Goal: Task Accomplishment & Management: Manage account settings

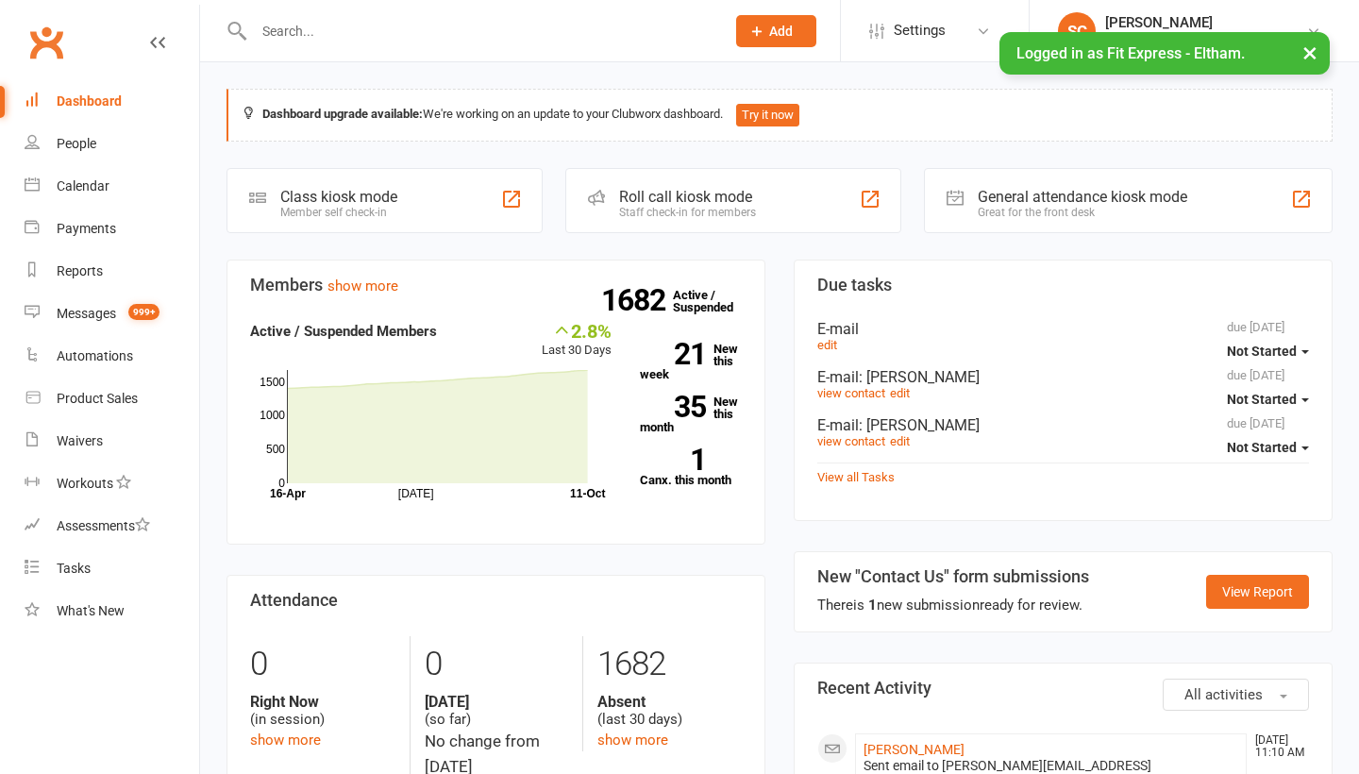
click at [78, 130] on link "People" at bounding box center [112, 144] width 175 height 42
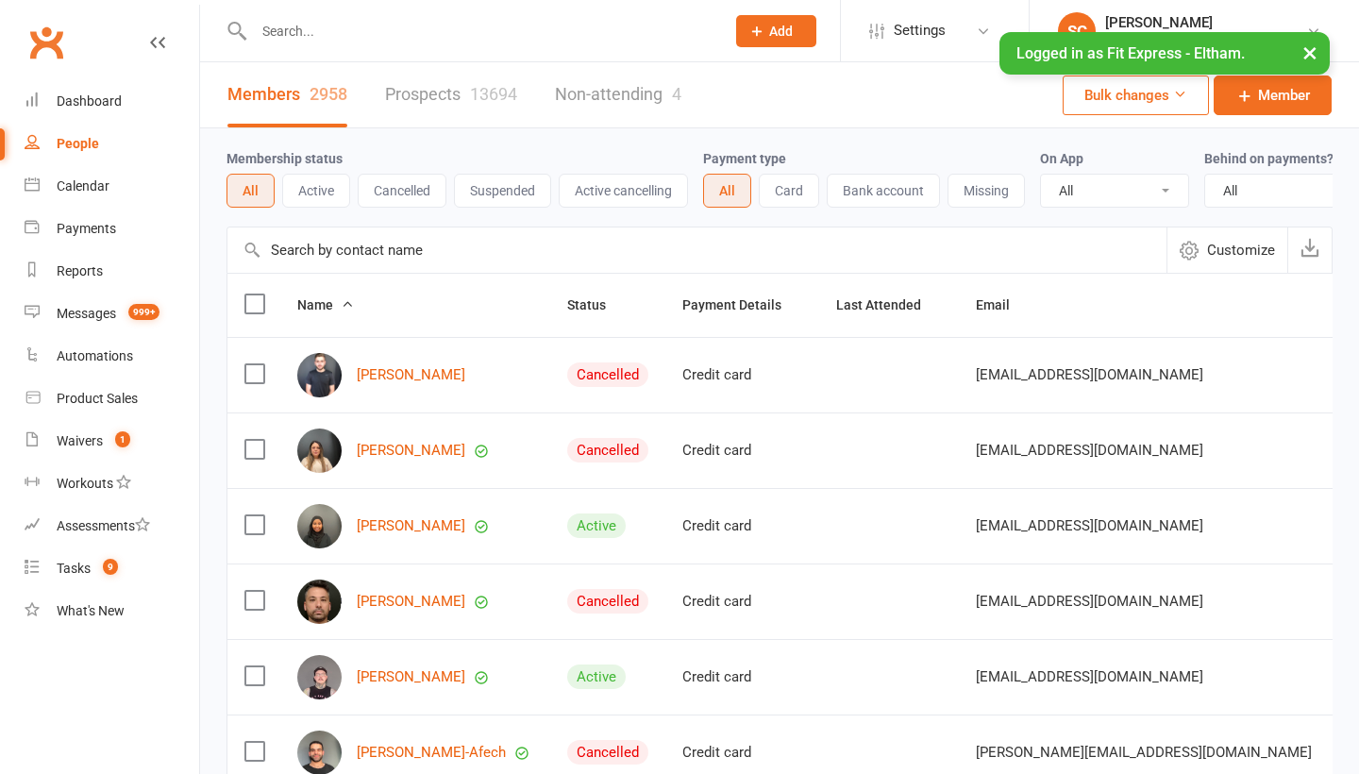
click at [298, 243] on input "text" at bounding box center [697, 250] width 939 height 45
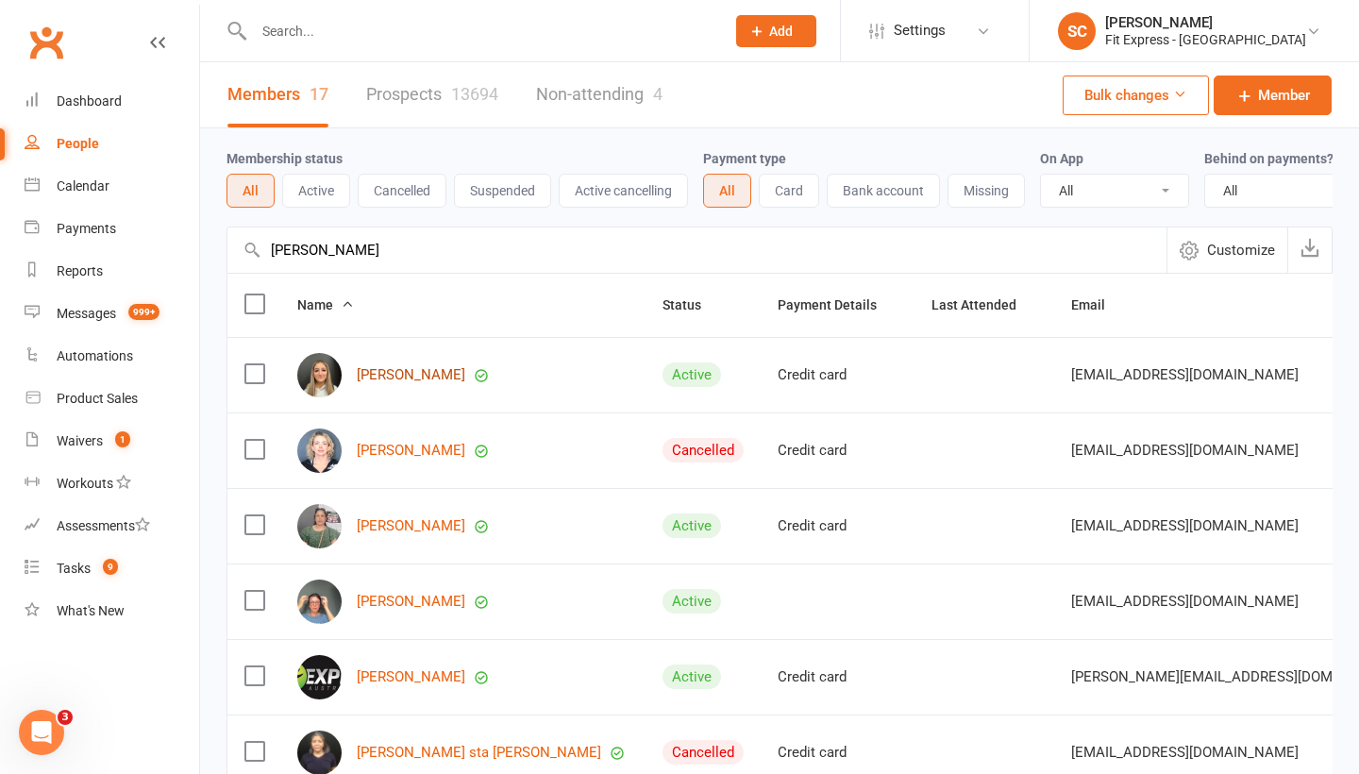
type input "[PERSON_NAME]"
click at [397, 376] on link "[PERSON_NAME]" at bounding box center [411, 375] width 109 height 16
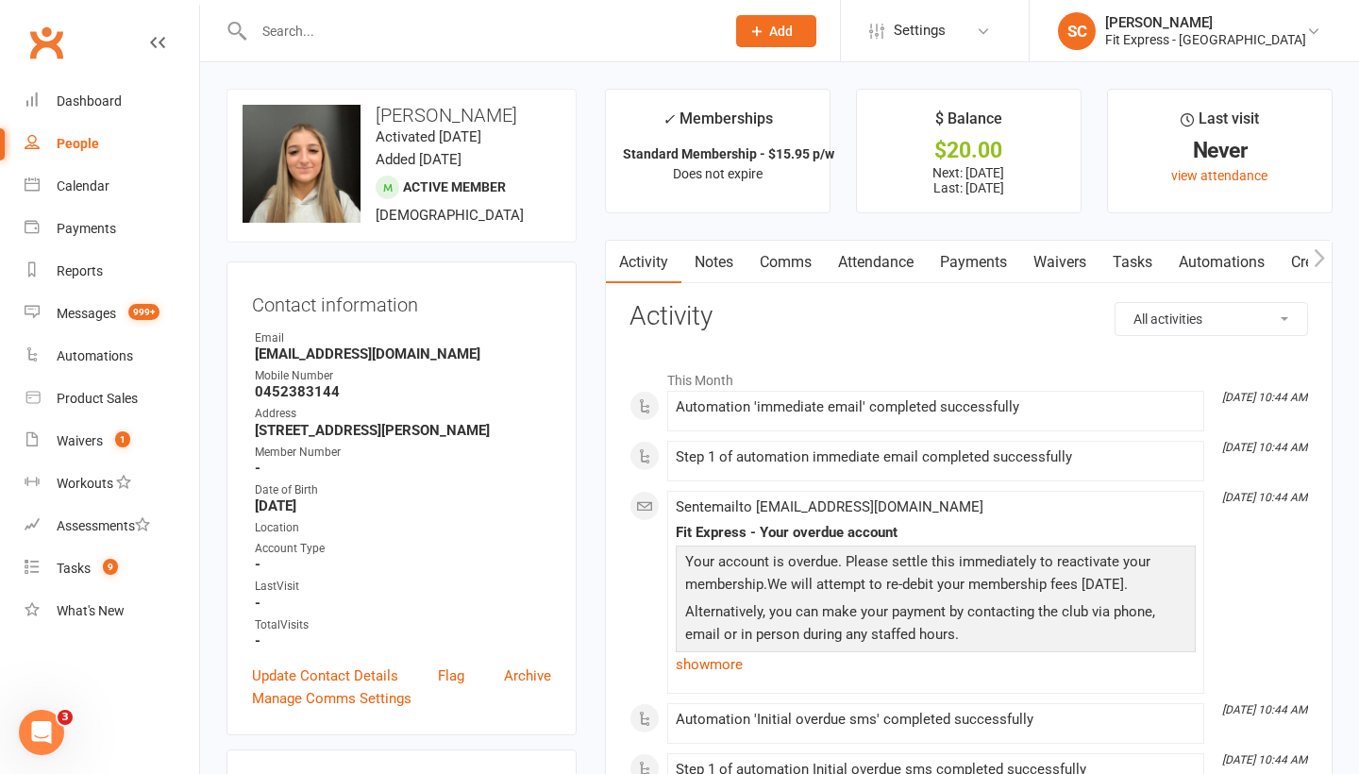
click at [976, 262] on link "Payments" at bounding box center [973, 262] width 93 height 43
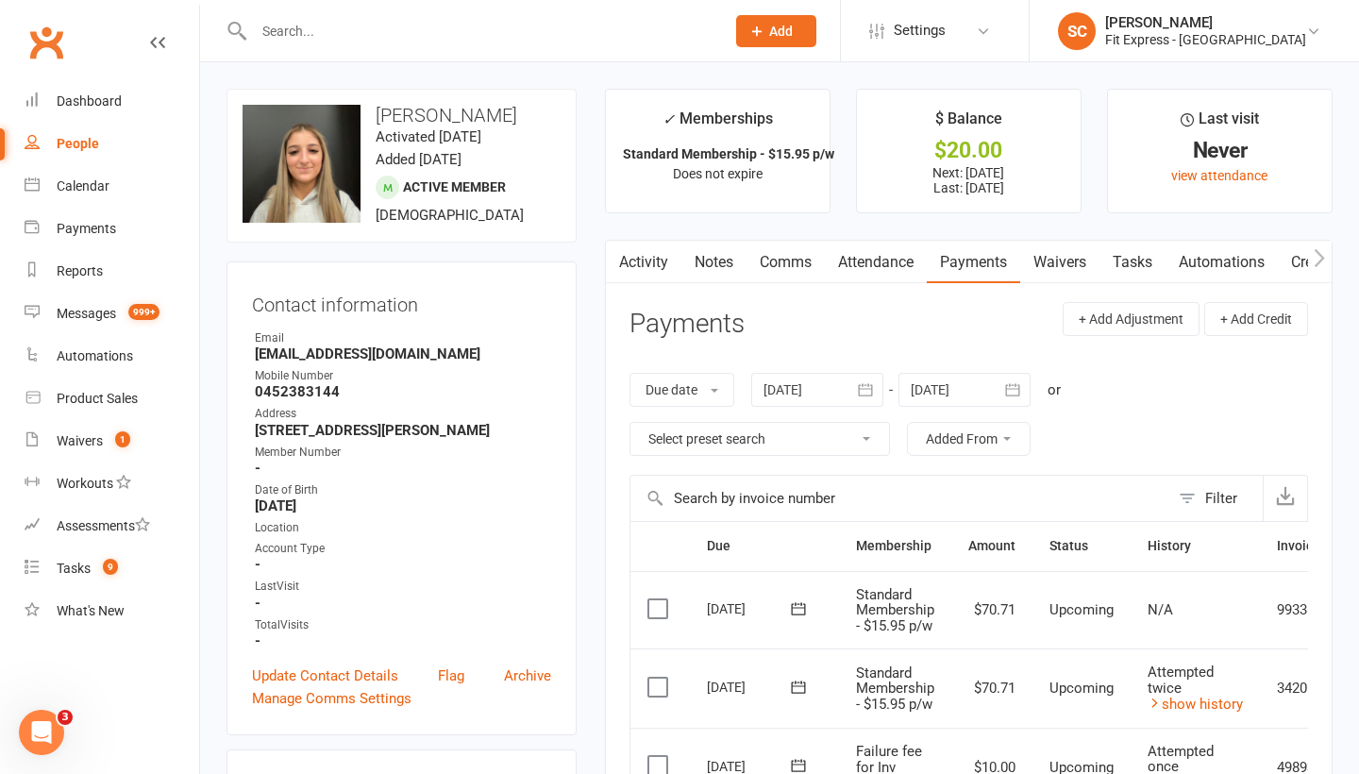
click at [874, 389] on icon "button" at bounding box center [865, 389] width 19 height 19
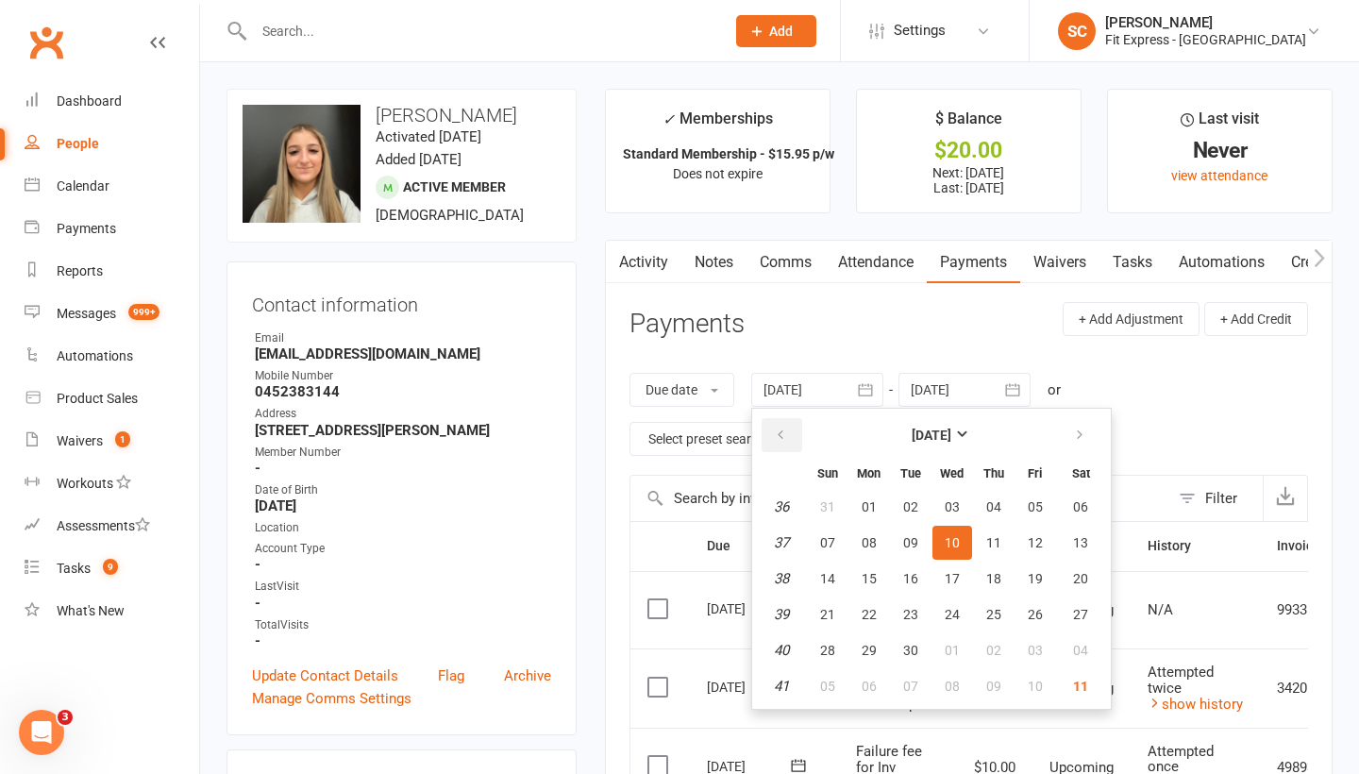
click at [782, 424] on button "button" at bounding box center [782, 435] width 41 height 34
click at [880, 558] on table "[DATE] Sun Mon Tue Wed Thu Fri Sat 31 27 28 29 30 31 01 02 32 03 04 05 06 07 08…" at bounding box center [931, 559] width 351 height 293
click at [877, 573] on span "11" at bounding box center [869, 578] width 15 height 15
type input "[DATE]"
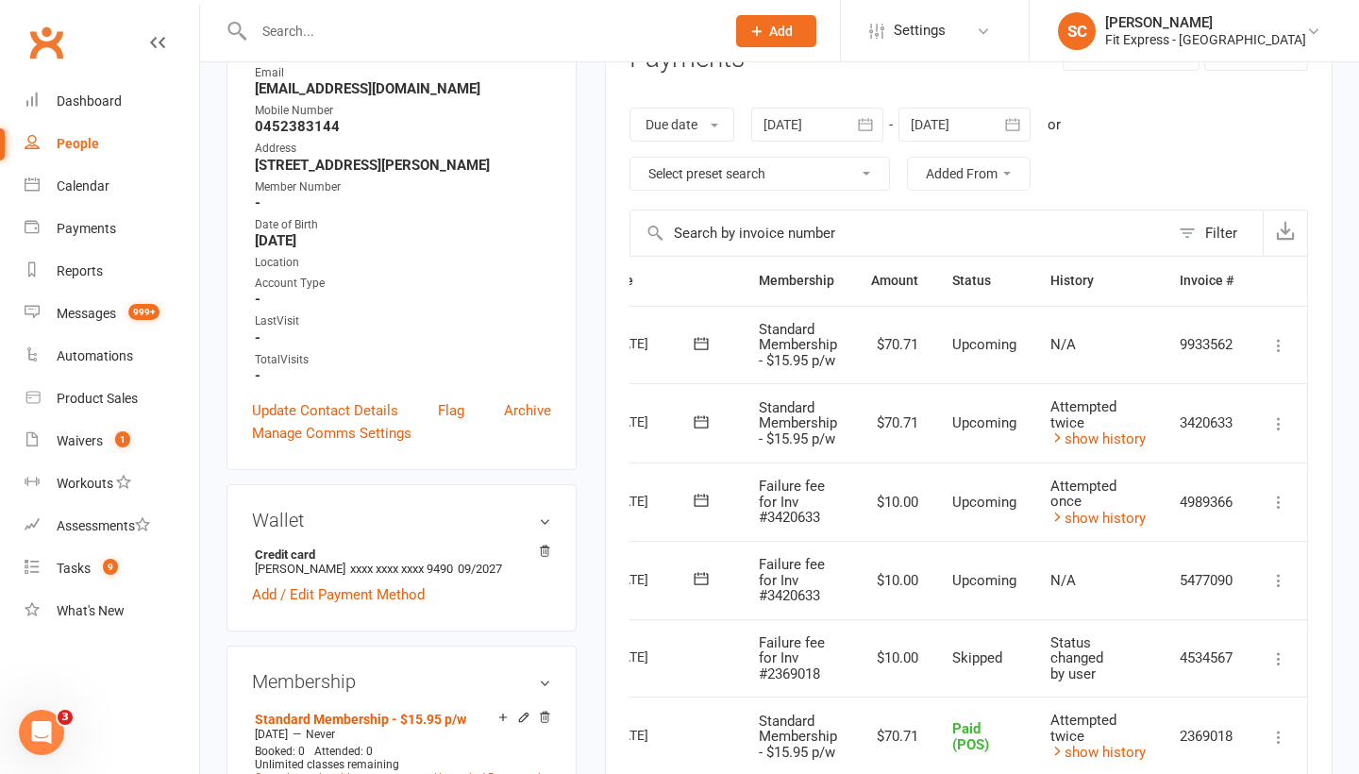
scroll to position [0, 102]
click at [1277, 577] on icon at bounding box center [1279, 580] width 19 height 19
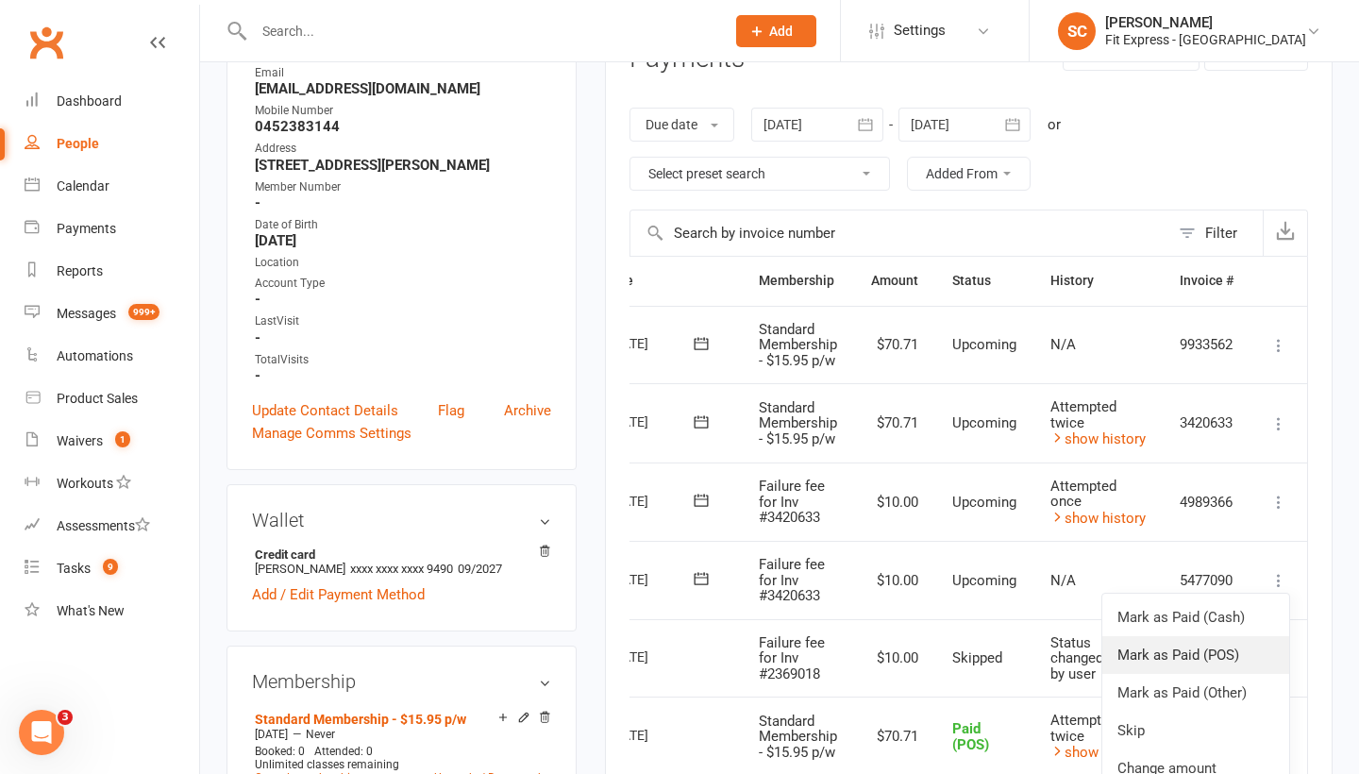
click at [1139, 649] on link "Mark as Paid (POS)" at bounding box center [1196, 655] width 187 height 38
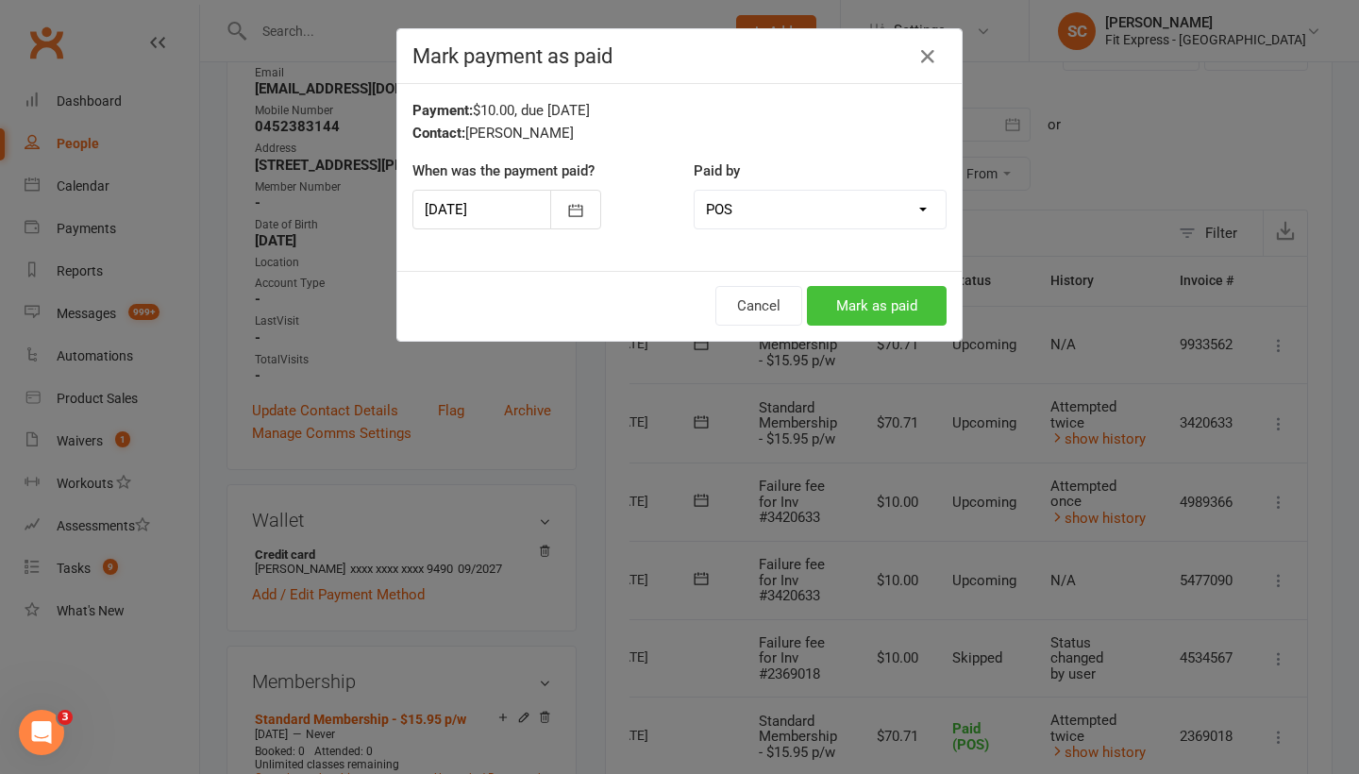
click at [864, 307] on button "Mark as paid" at bounding box center [877, 306] width 140 height 40
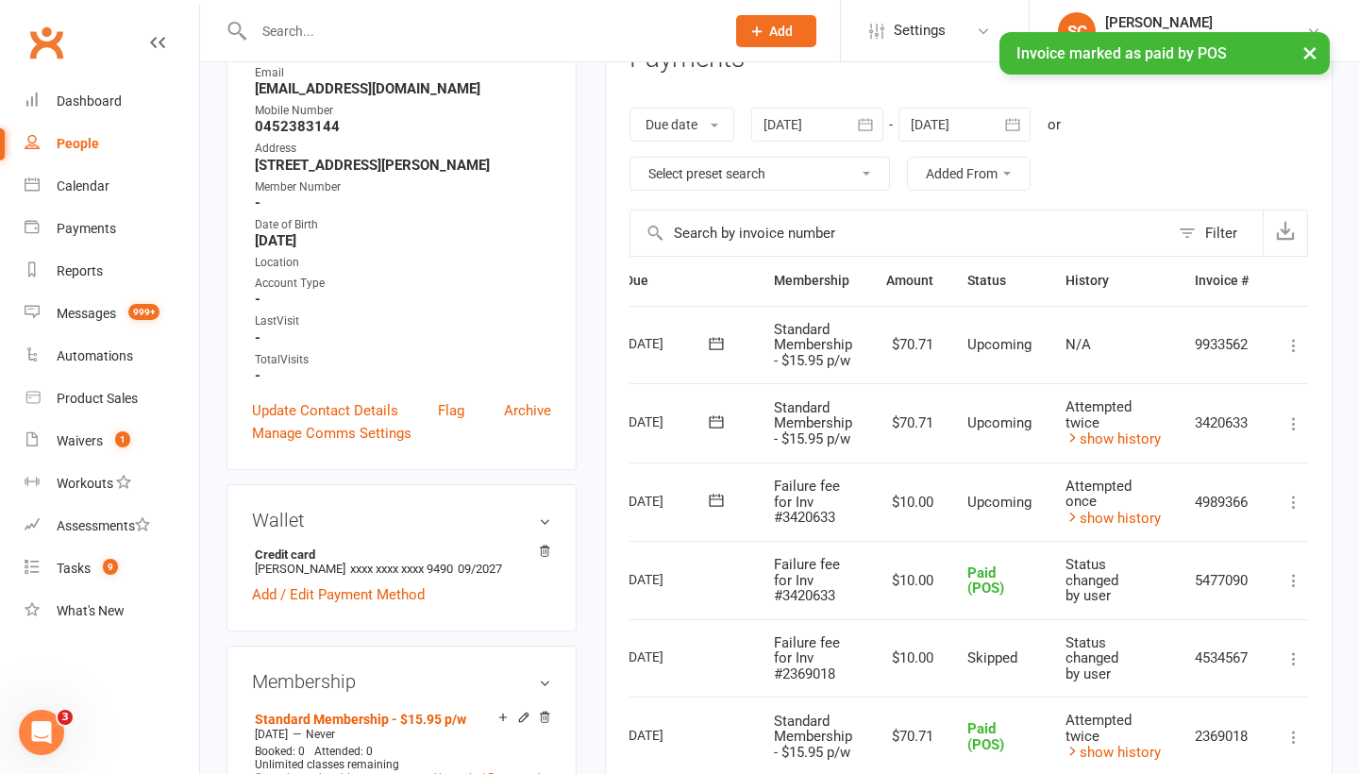
scroll to position [0, 76]
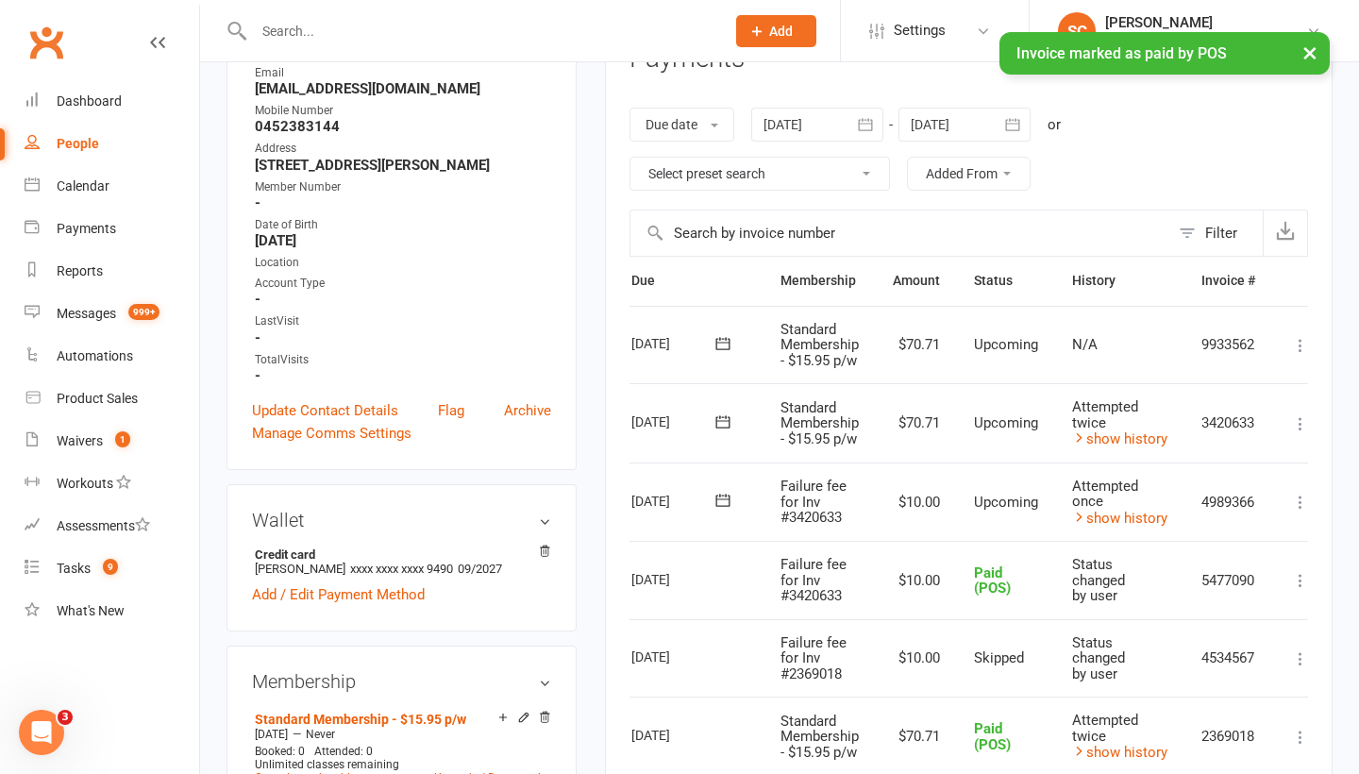
click at [1307, 415] on icon at bounding box center [1300, 423] width 19 height 19
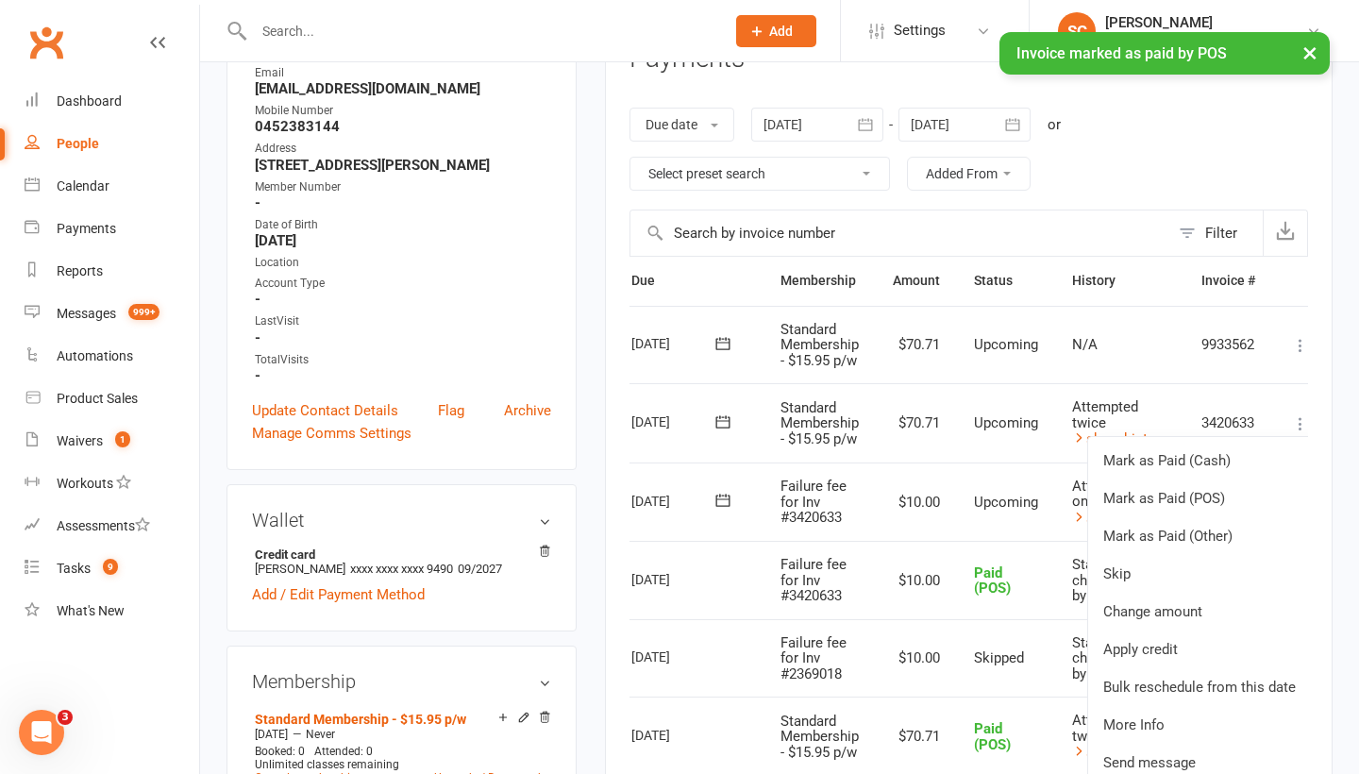
scroll to position [0, 84]
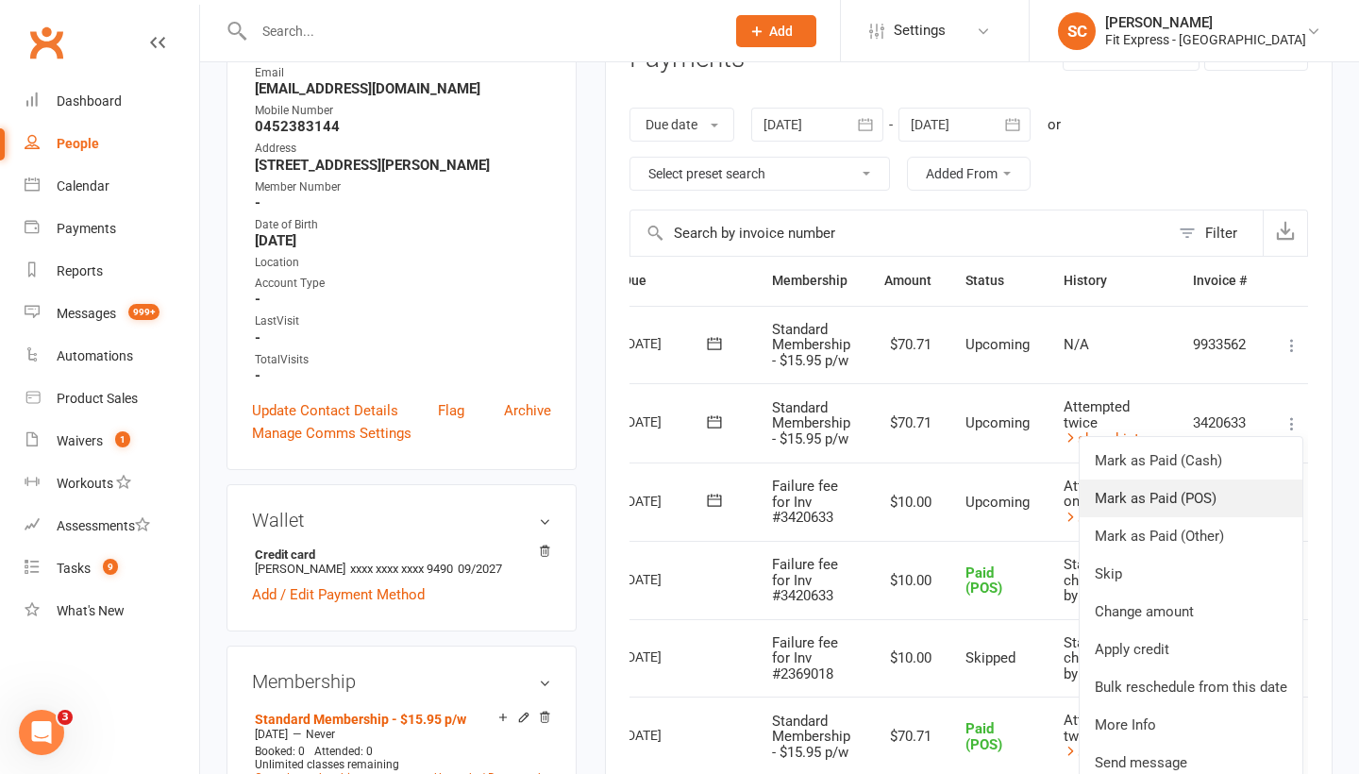
click at [1187, 487] on link "Mark as Paid (POS)" at bounding box center [1191, 499] width 223 height 38
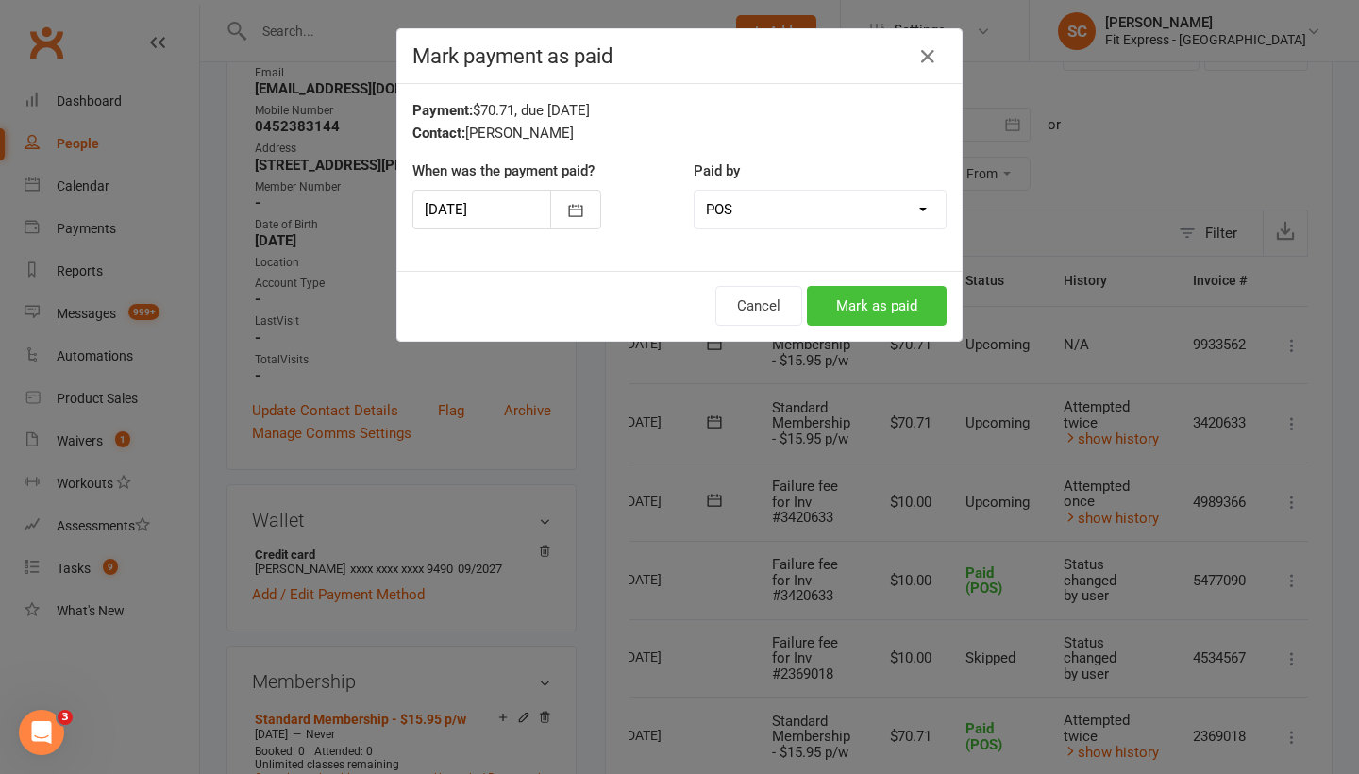
click at [844, 304] on button "Mark as paid" at bounding box center [877, 306] width 140 height 40
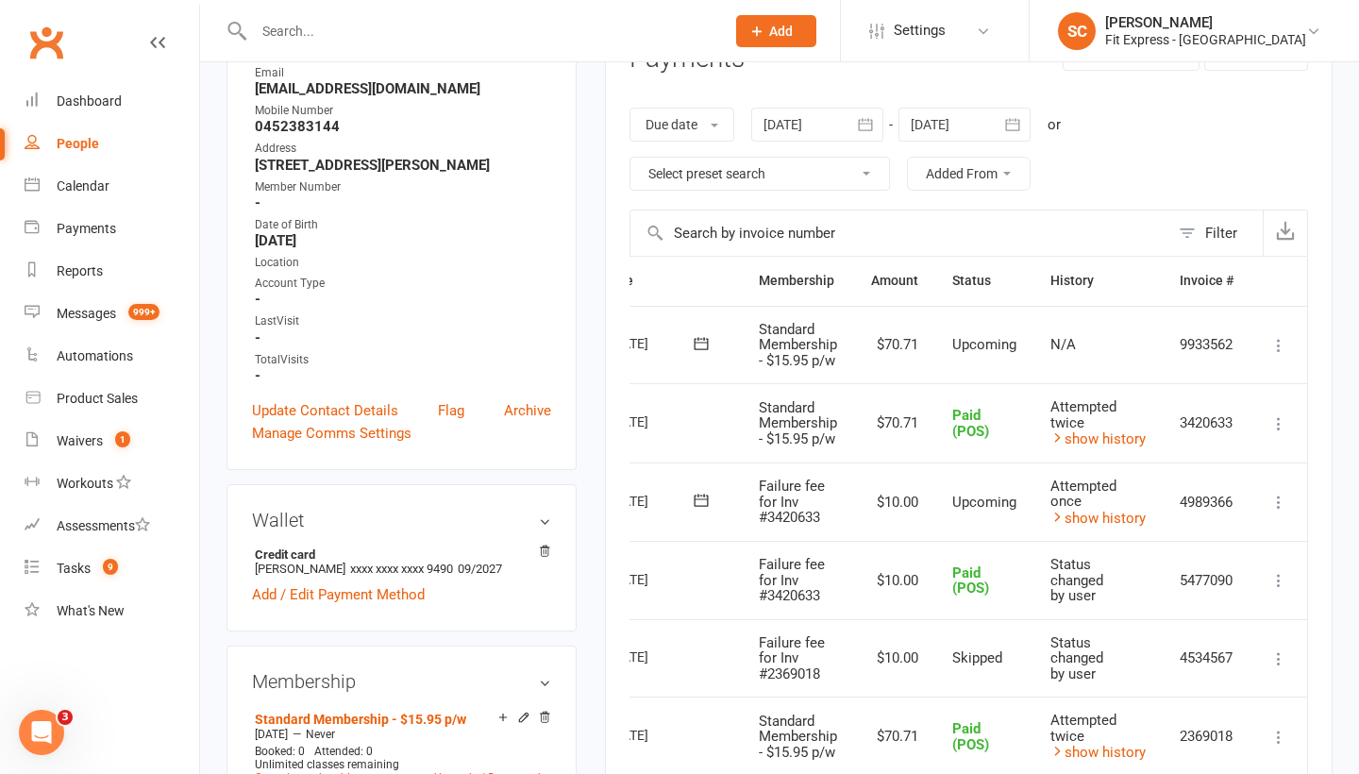
scroll to position [0, 102]
click at [1273, 500] on icon at bounding box center [1279, 502] width 19 height 19
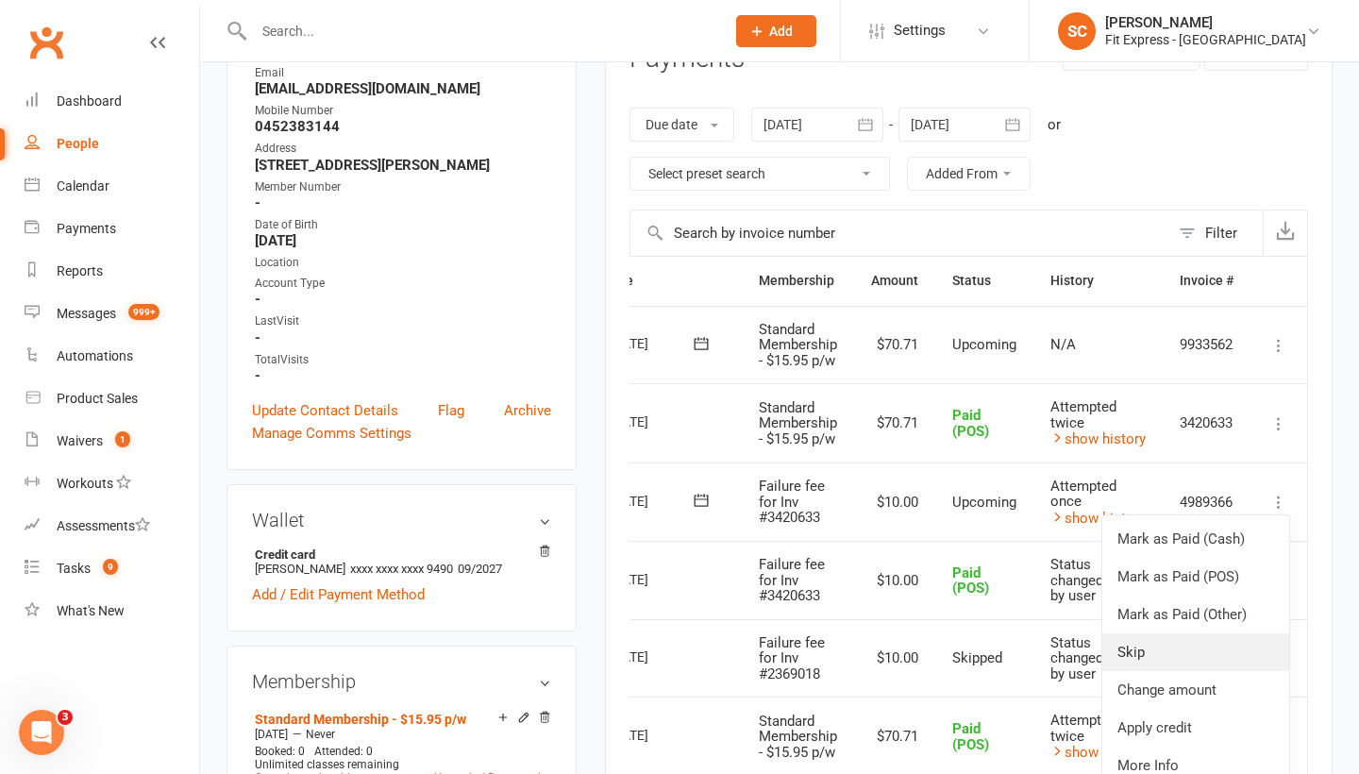
click at [1150, 655] on link "Skip" at bounding box center [1196, 652] width 187 height 38
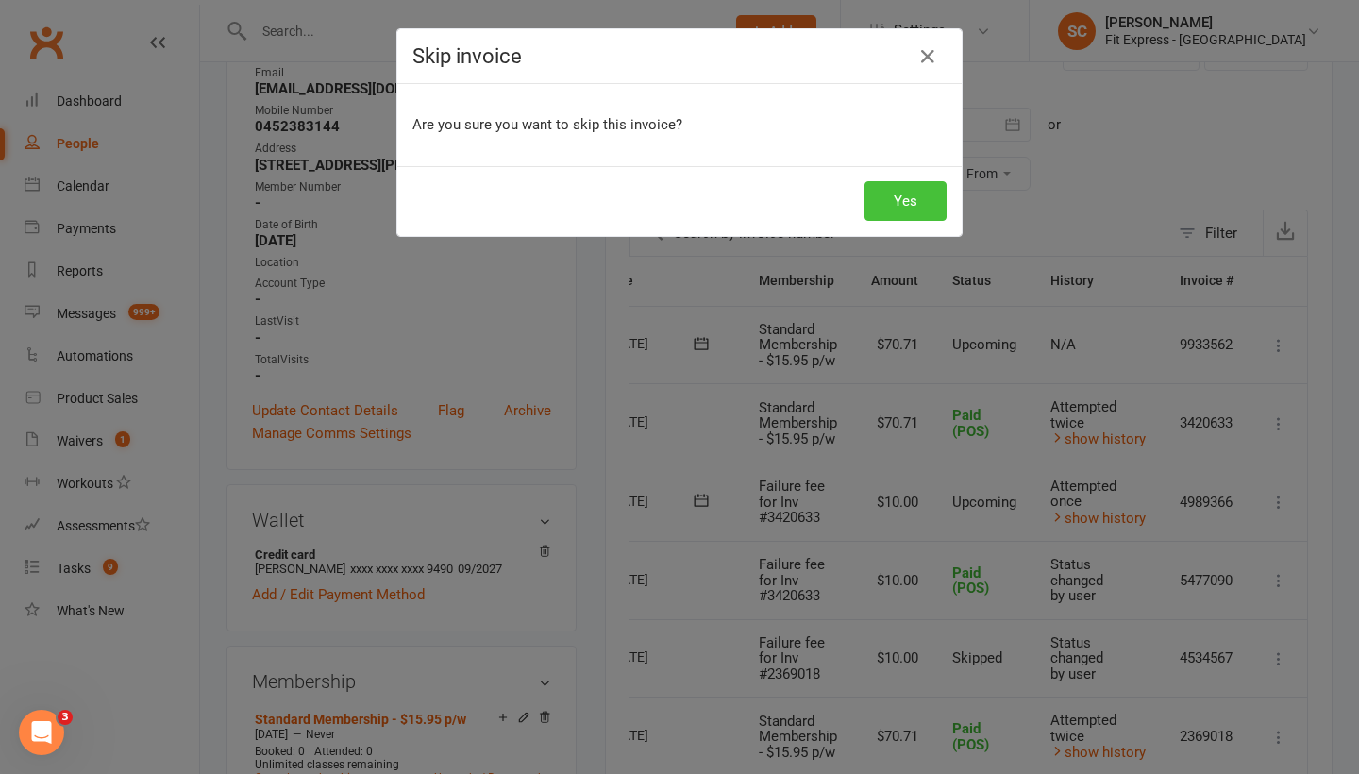
click at [912, 201] on button "Yes" at bounding box center [906, 201] width 82 height 40
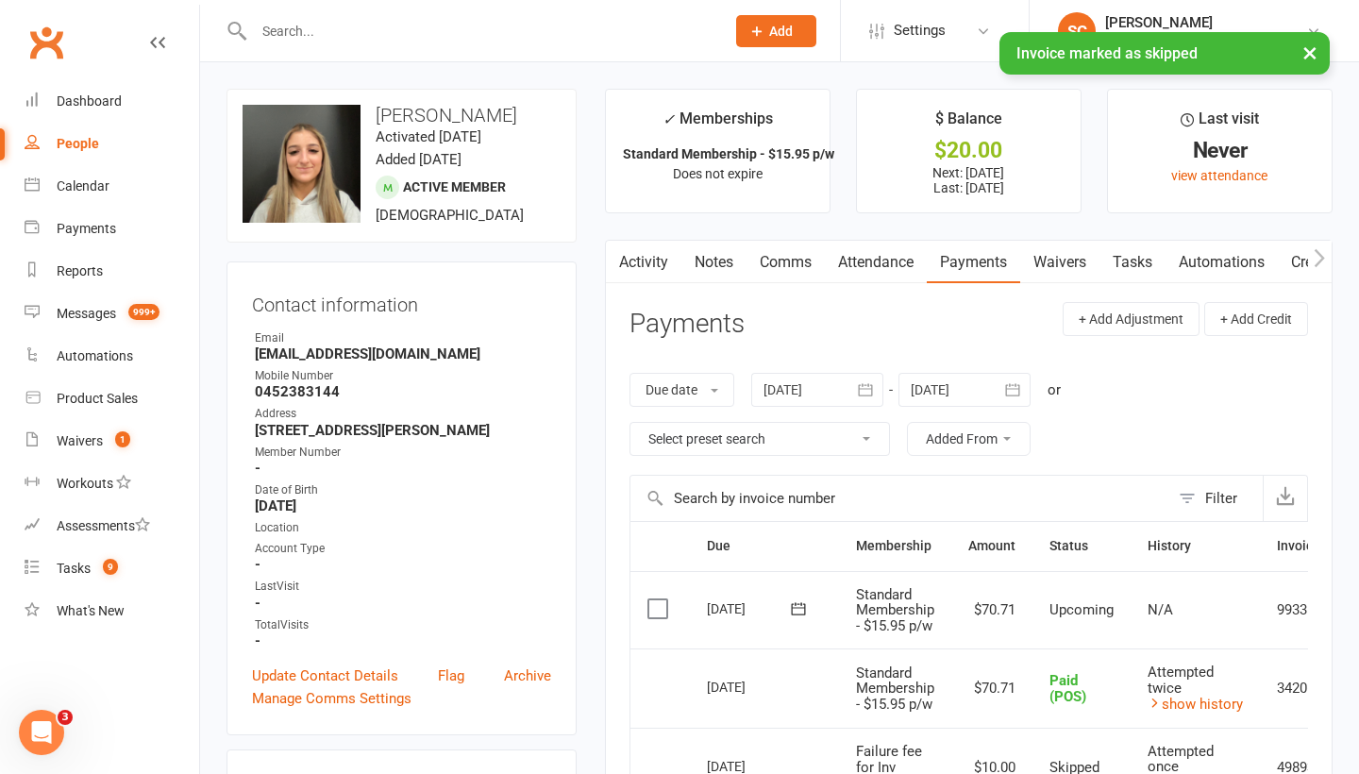
scroll to position [0, 0]
